Goal: Entertainment & Leisure: Consume media (video, audio)

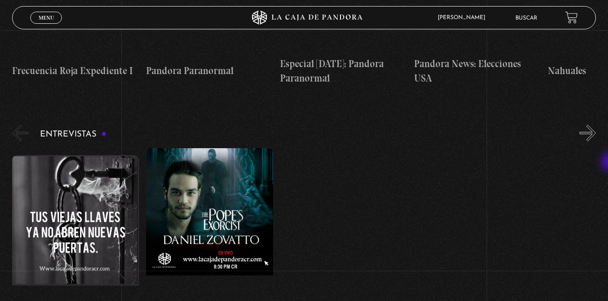
scroll to position [3014, 0]
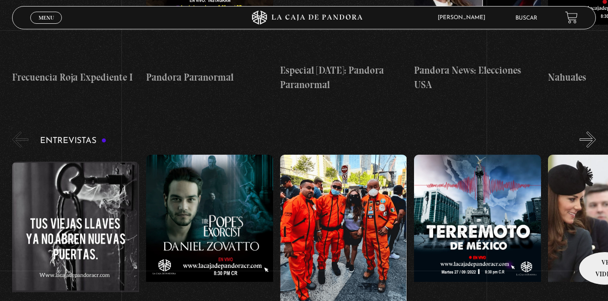
click at [602, 237] on link "Reina Isabel con Christy Marín" at bounding box center [611, 256] width 127 height 202
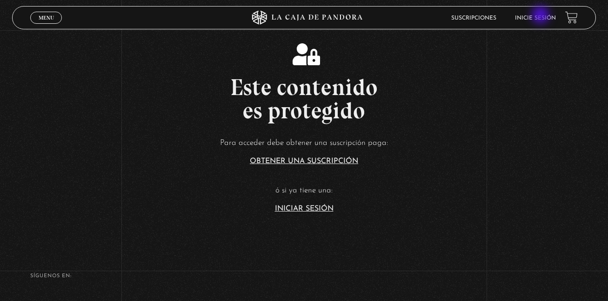
click at [542, 16] on link "Inicie sesión" at bounding box center [535, 18] width 41 height 6
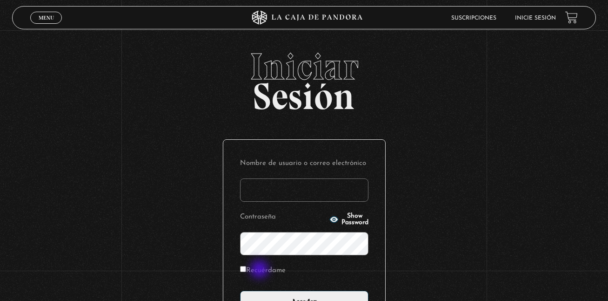
type input "kalebgonzalezcruz@gmail.com"
click at [261, 270] on label "Recuérdame" at bounding box center [263, 270] width 46 height 14
click at [246, 270] on input "Recuérdame" at bounding box center [243, 269] width 6 height 6
checkbox input "true"
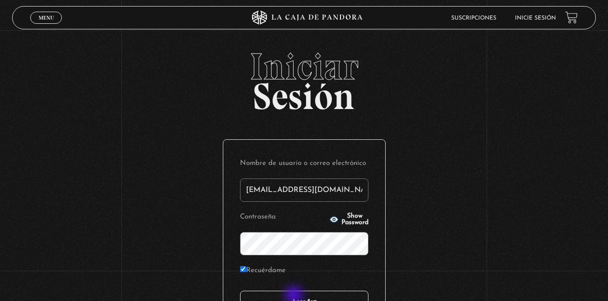
click at [295, 296] on input "Acceder" at bounding box center [304, 301] width 128 height 23
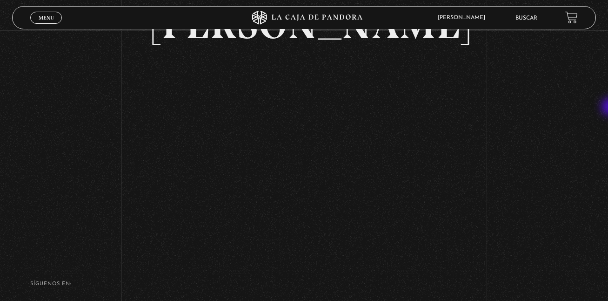
scroll to position [77, 0]
click at [56, 14] on link "Menu Cerrar" at bounding box center [46, 18] width 32 height 12
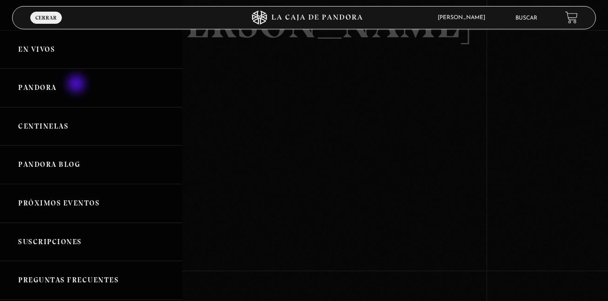
click at [77, 85] on link "Pandora" at bounding box center [91, 87] width 182 height 39
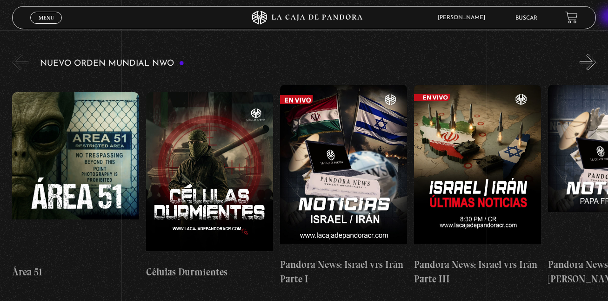
scroll to position [143, 0]
click at [596, 61] on button "»" at bounding box center [588, 62] width 16 height 16
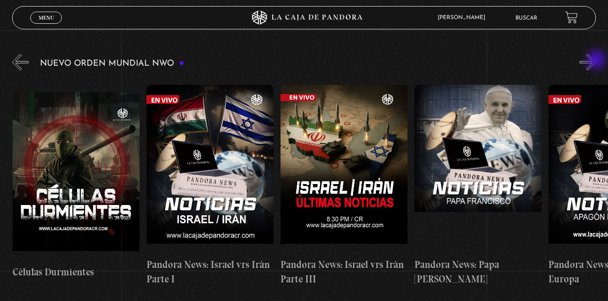
click at [596, 61] on button "»" at bounding box center [588, 62] width 16 height 16
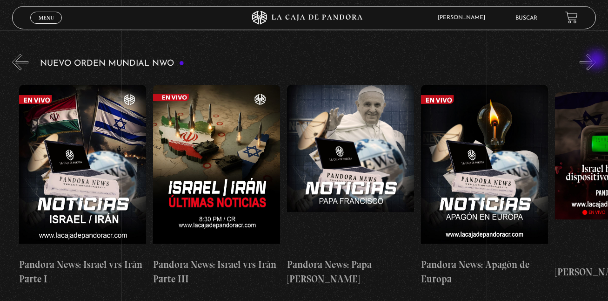
click at [596, 61] on button "»" at bounding box center [588, 62] width 16 height 16
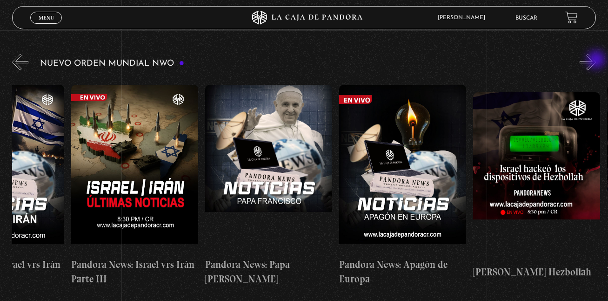
click at [596, 61] on button "»" at bounding box center [588, 62] width 16 height 16
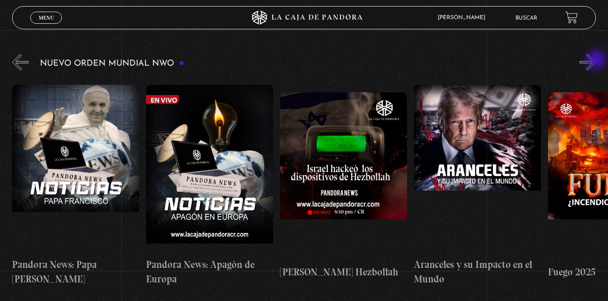
click at [596, 61] on button "»" at bounding box center [588, 62] width 16 height 16
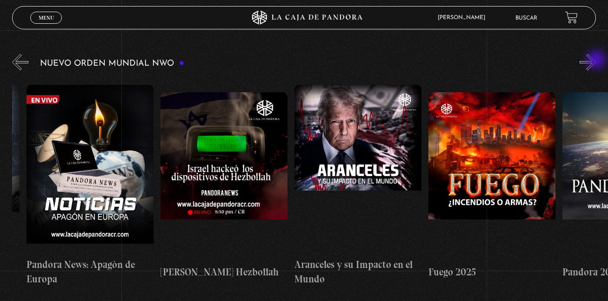
scroll to position [0, 670]
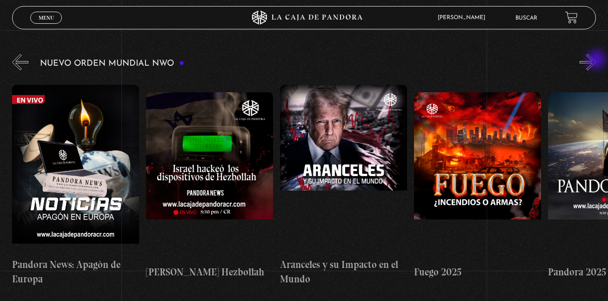
click at [596, 61] on button "»" at bounding box center [588, 62] width 16 height 16
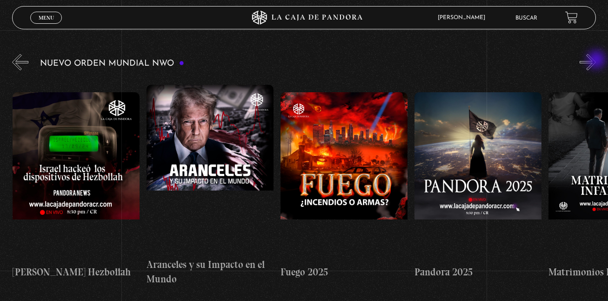
scroll to position [0, 804]
click at [596, 61] on button "»" at bounding box center [588, 62] width 16 height 16
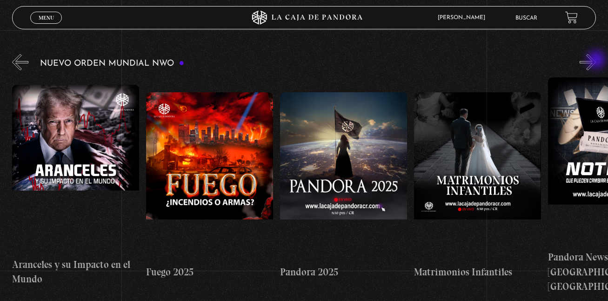
click at [596, 61] on button "»" at bounding box center [588, 62] width 16 height 16
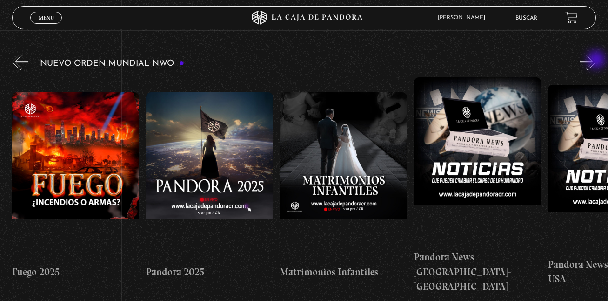
click at [596, 61] on button "»" at bounding box center [588, 62] width 16 height 16
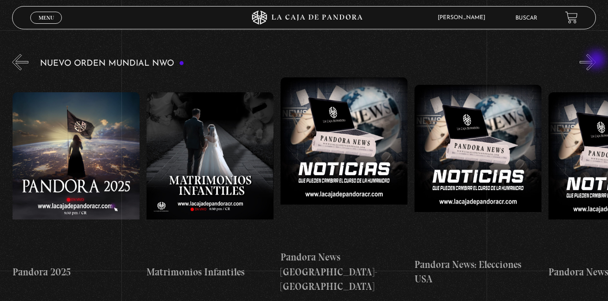
scroll to position [0, 1207]
click at [596, 61] on button "»" at bounding box center [588, 62] width 16 height 16
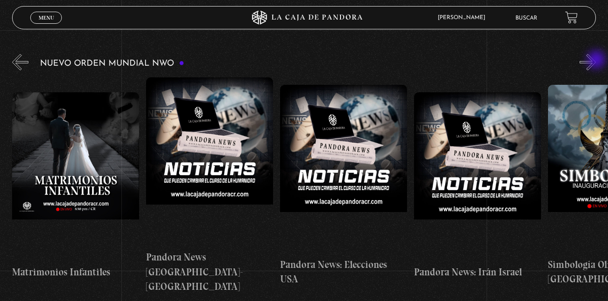
click at [596, 61] on button "»" at bounding box center [588, 62] width 16 height 16
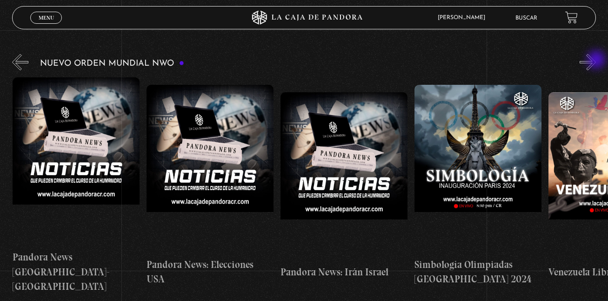
click at [596, 61] on button "»" at bounding box center [588, 62] width 16 height 16
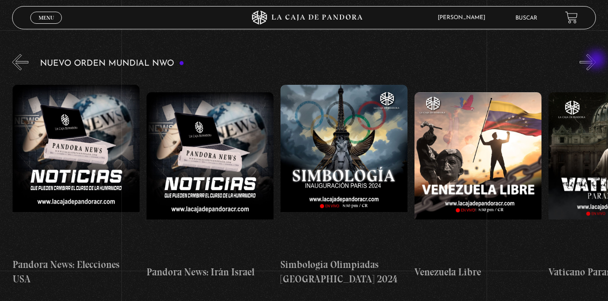
click at [596, 61] on button "»" at bounding box center [588, 62] width 16 height 16
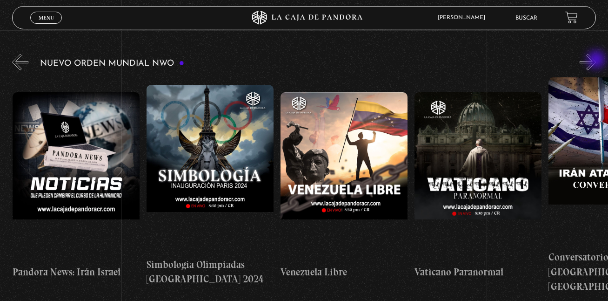
click at [596, 61] on button "»" at bounding box center [588, 62] width 16 height 16
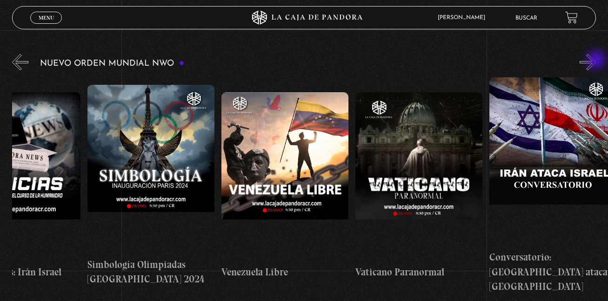
click at [596, 61] on button "»" at bounding box center [588, 62] width 16 height 16
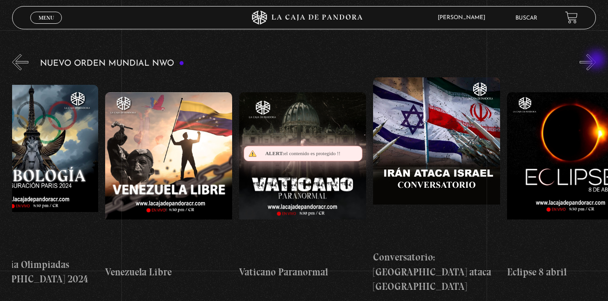
click at [596, 61] on button "»" at bounding box center [588, 62] width 16 height 16
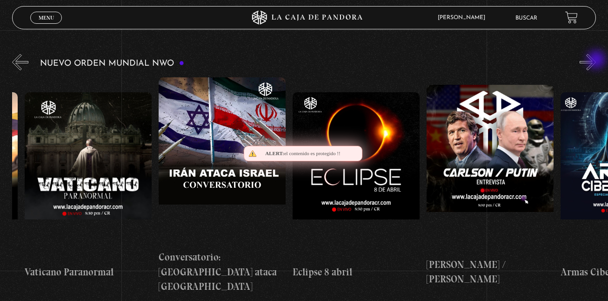
click at [596, 61] on button "»" at bounding box center [588, 62] width 16 height 16
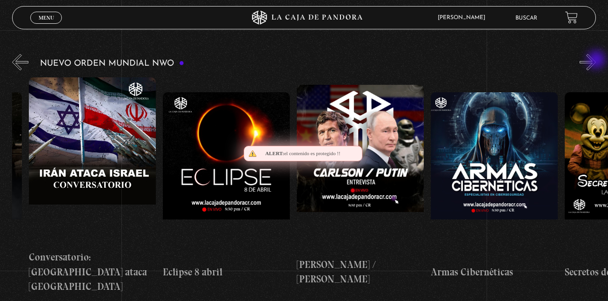
click at [596, 61] on button "»" at bounding box center [588, 62] width 16 height 16
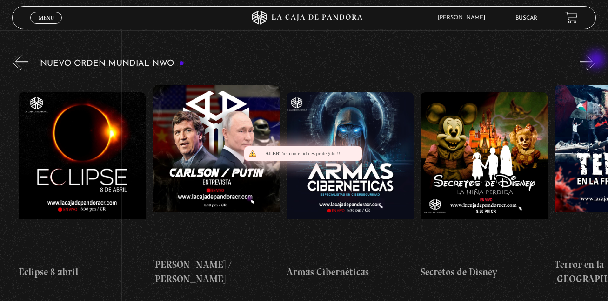
click at [596, 61] on button "»" at bounding box center [588, 62] width 16 height 16
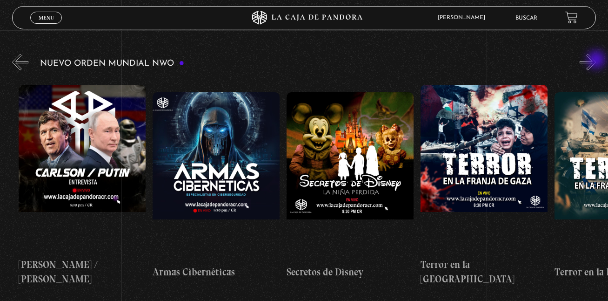
click at [596, 61] on button "»" at bounding box center [588, 62] width 16 height 16
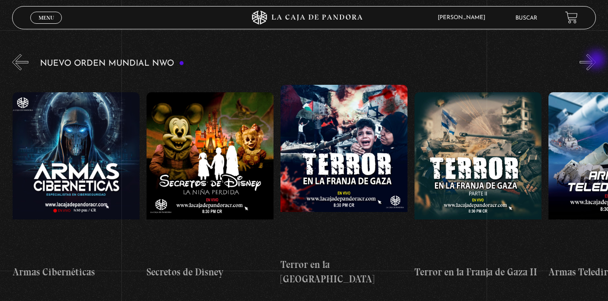
scroll to position [0, 2681]
click at [596, 61] on button "»" at bounding box center [588, 62] width 16 height 16
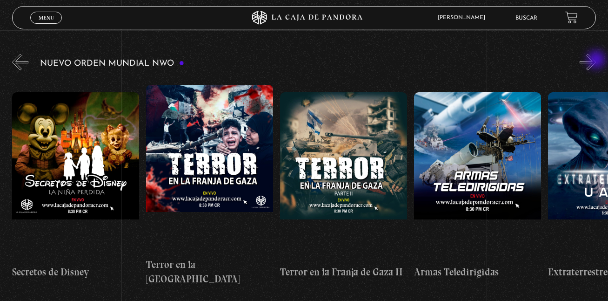
click at [596, 61] on button "»" at bounding box center [588, 62] width 16 height 16
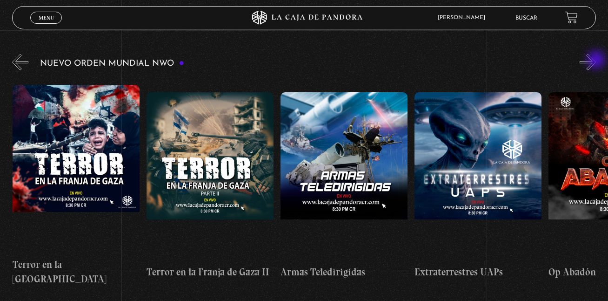
scroll to position [0, 2950]
click at [596, 61] on button "»" at bounding box center [588, 62] width 16 height 16
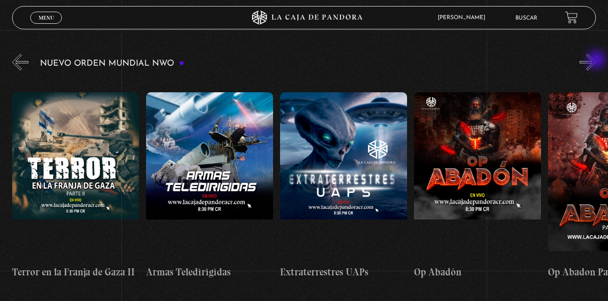
click at [596, 61] on button "»" at bounding box center [588, 62] width 16 height 16
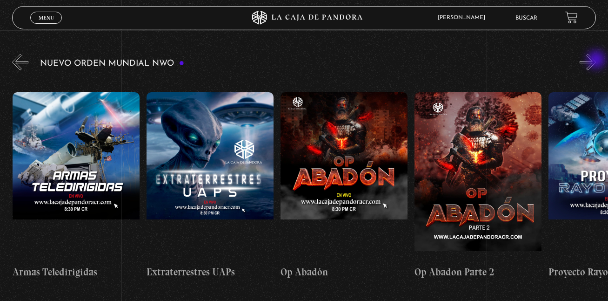
scroll to position [0, 3218]
click at [596, 61] on button "»" at bounding box center [588, 62] width 16 height 16
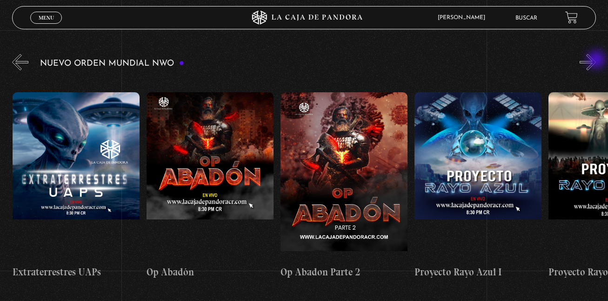
scroll to position [0, 3352]
click at [596, 61] on button "»" at bounding box center [588, 62] width 16 height 16
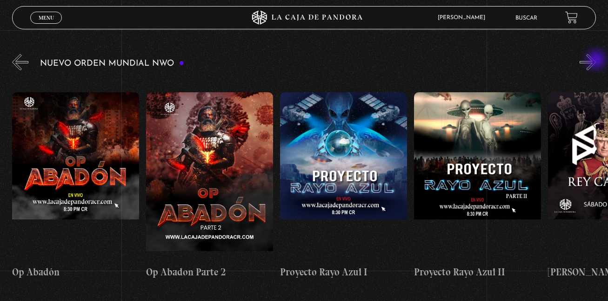
click at [596, 61] on button "»" at bounding box center [588, 62] width 16 height 16
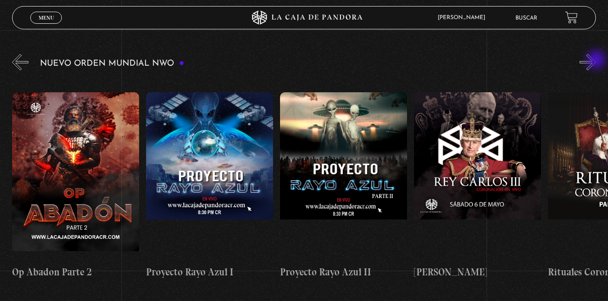
click at [596, 61] on button "»" at bounding box center [588, 62] width 16 height 16
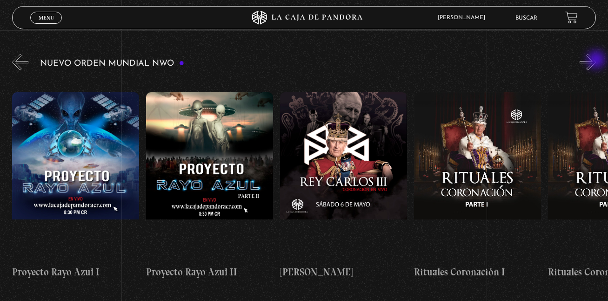
click at [596, 61] on button "»" at bounding box center [588, 62] width 16 height 16
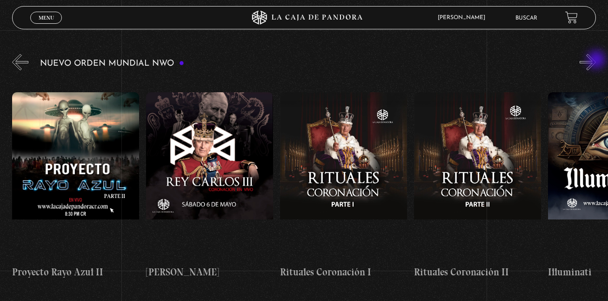
click at [596, 61] on button "»" at bounding box center [588, 62] width 16 height 16
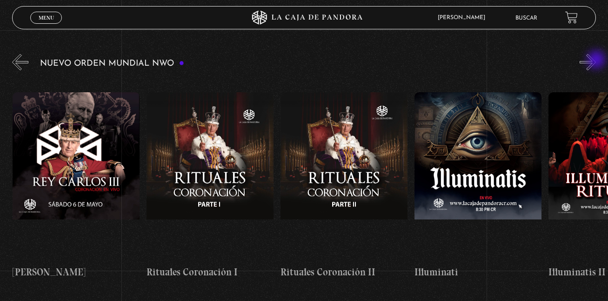
scroll to position [0, 4022]
click at [22, 64] on button "«" at bounding box center [20, 62] width 16 height 16
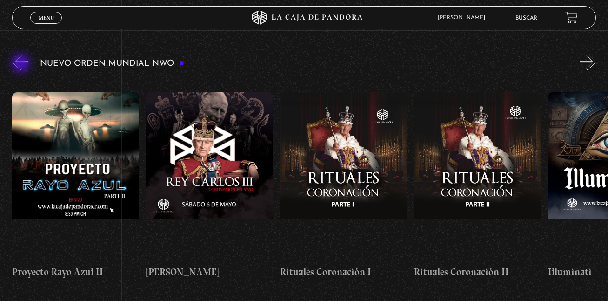
click at [22, 64] on button "«" at bounding box center [20, 62] width 16 height 16
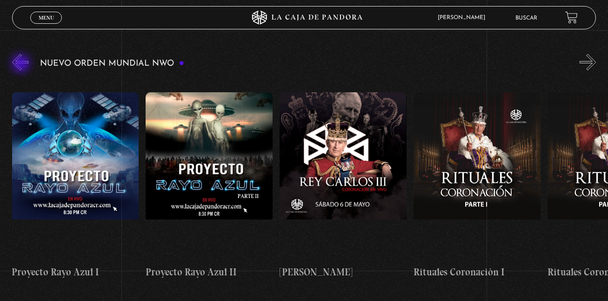
scroll to position [0, 3754]
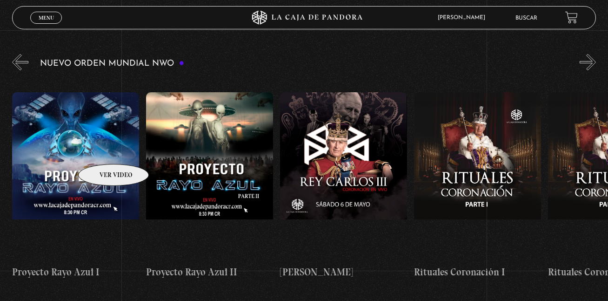
click at [101, 150] on figure at bounding box center [75, 176] width 127 height 168
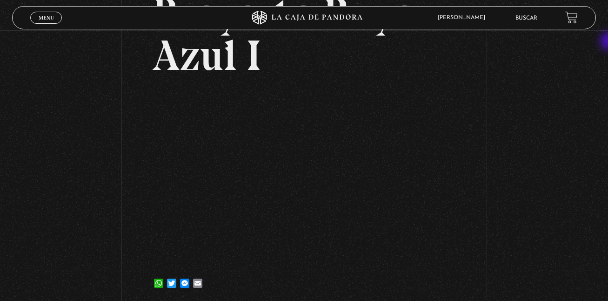
scroll to position [86, 0]
